Goal: Task Accomplishment & Management: Manage account settings

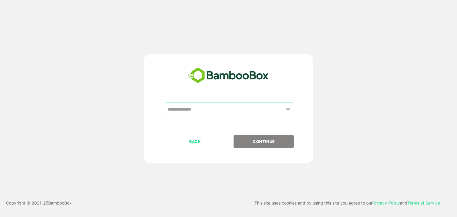
click at [230, 108] on input "text" at bounding box center [229, 109] width 127 height 11
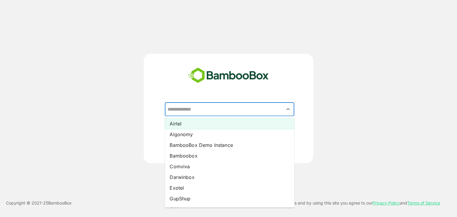
click at [198, 123] on li "Airtel" at bounding box center [230, 124] width 130 height 11
type input "******"
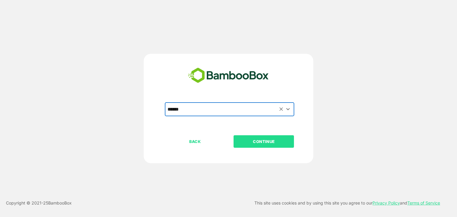
click at [266, 139] on p "CONTINUE" at bounding box center [264, 141] width 60 height 7
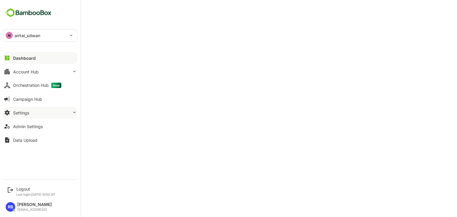
click at [38, 114] on button "Settings" at bounding box center [40, 113] width 74 height 12
click at [40, 73] on button "Account Hub" at bounding box center [40, 72] width 74 height 12
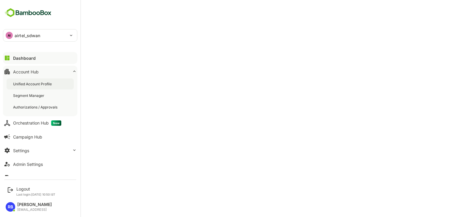
click at [39, 84] on div "Unified Account Profile" at bounding box center [33, 84] width 40 height 5
